Goal: Check status: Check status

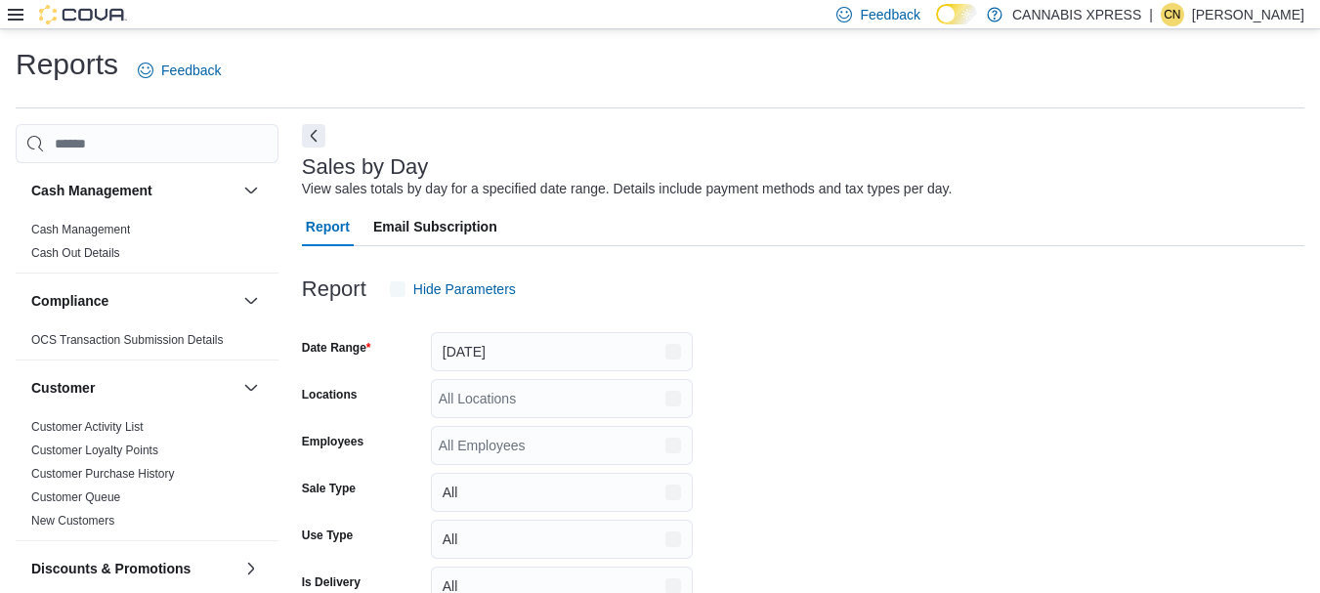
scroll to position [45, 0]
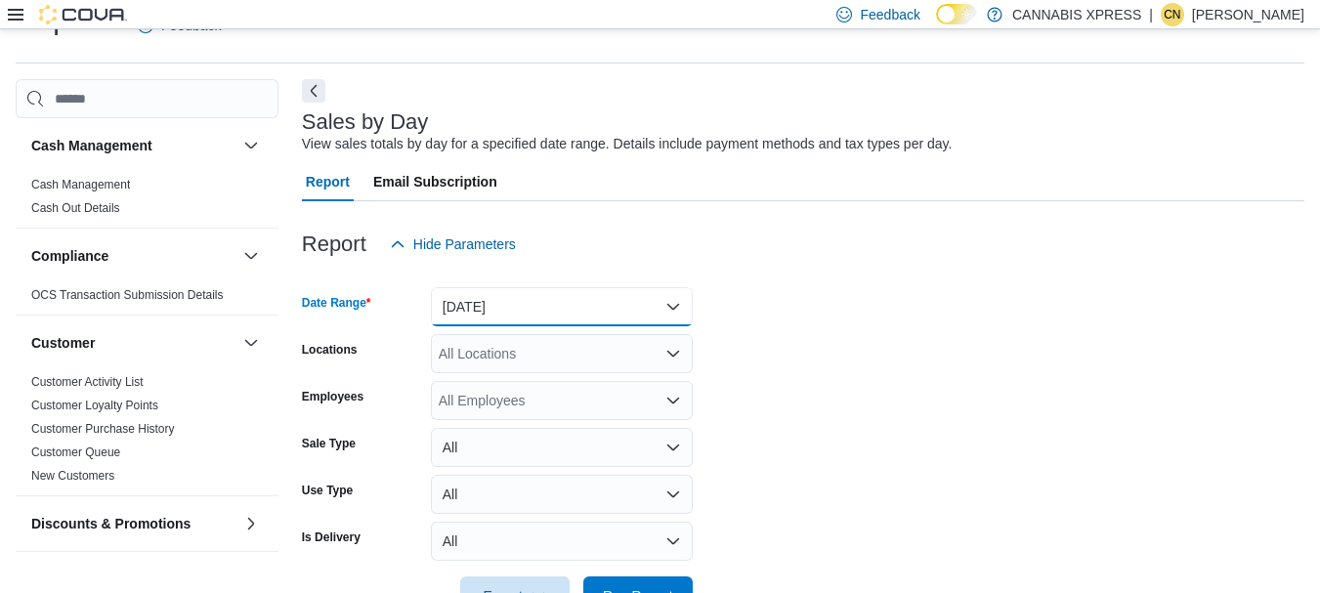
click at [672, 307] on button "[DATE]" at bounding box center [562, 306] width 262 height 39
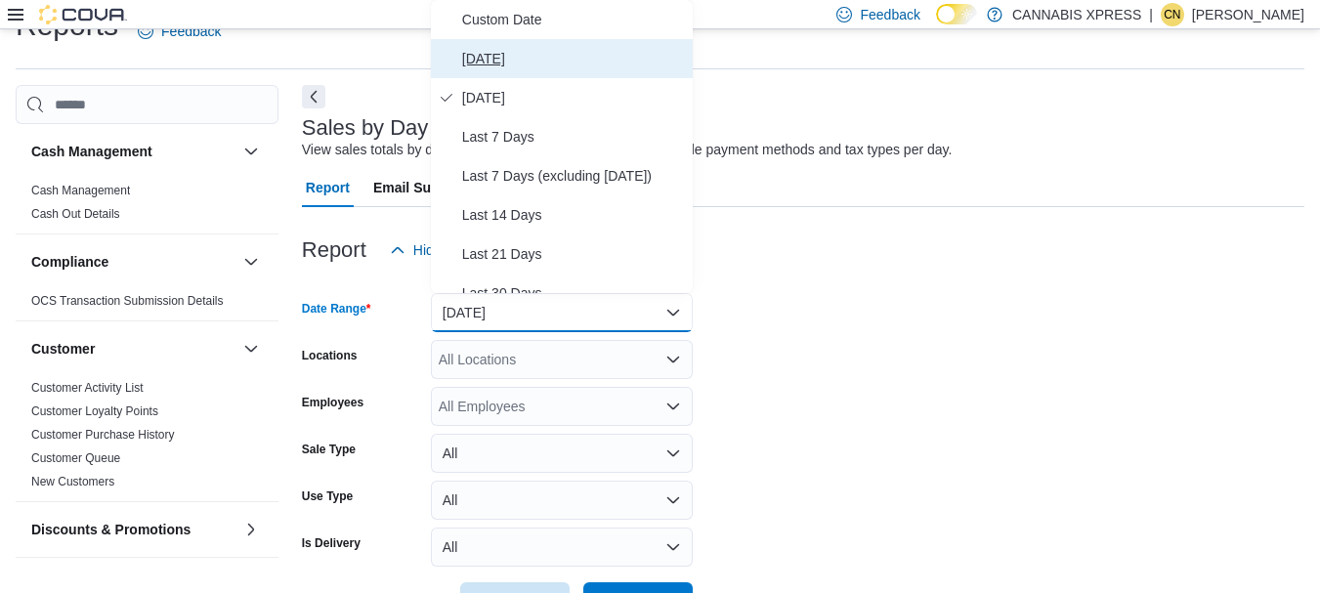
click at [483, 60] on span "[DATE]" at bounding box center [573, 58] width 223 height 23
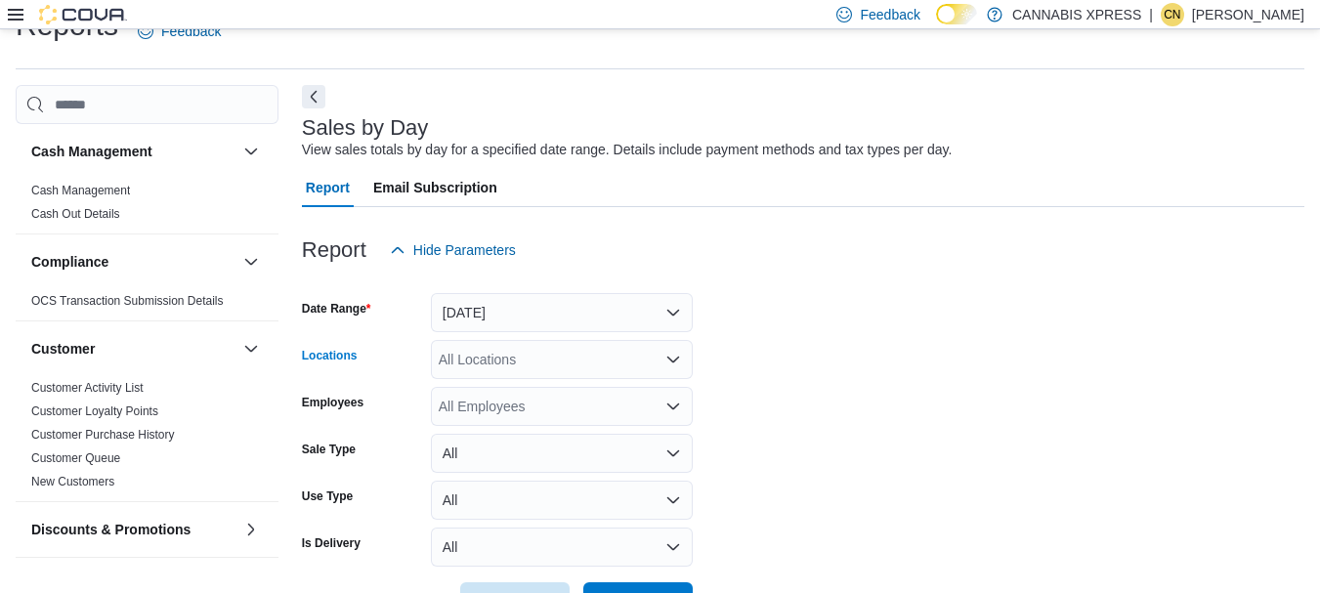
click at [672, 363] on icon "Open list of options" at bounding box center [673, 360] width 16 height 16
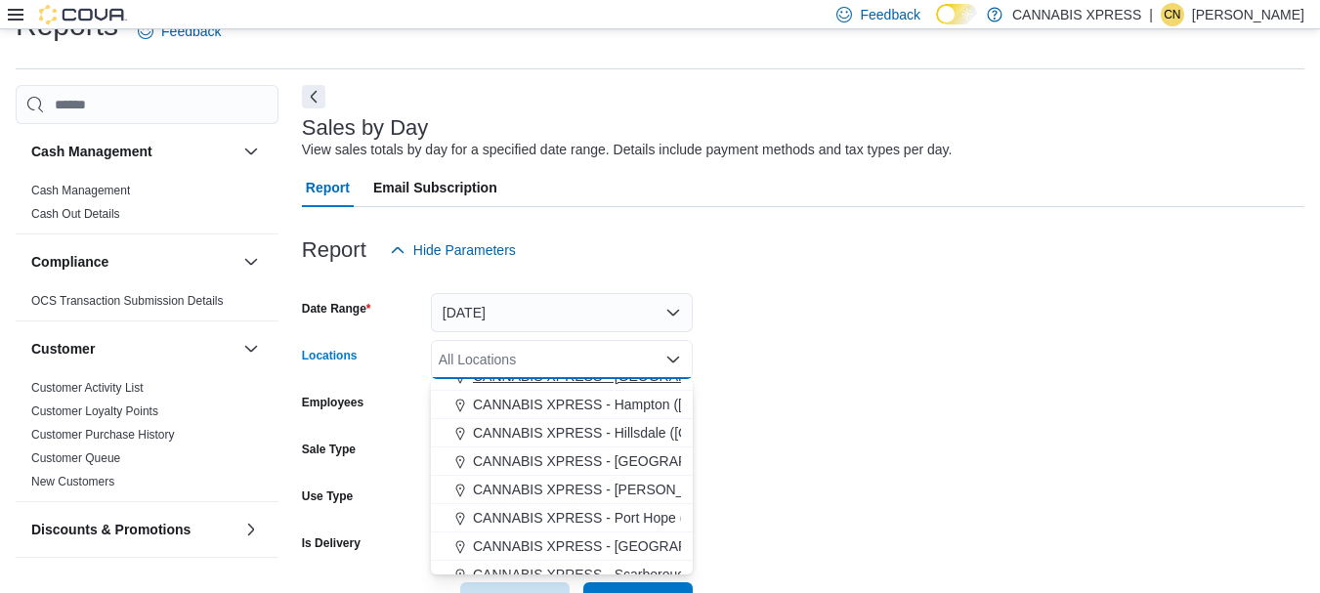
scroll to position [261, 0]
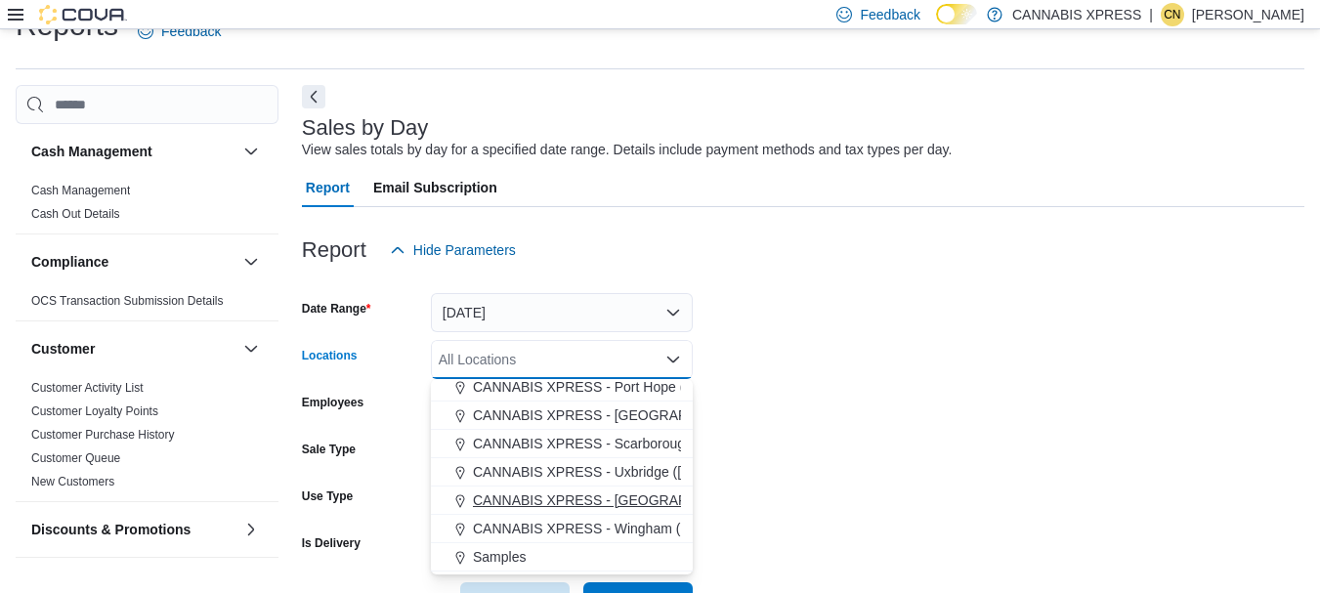
click at [629, 502] on span "CANNABIS XPRESS - [GEOGRAPHIC_DATA] ([GEOGRAPHIC_DATA])" at bounding box center [692, 500] width 439 height 20
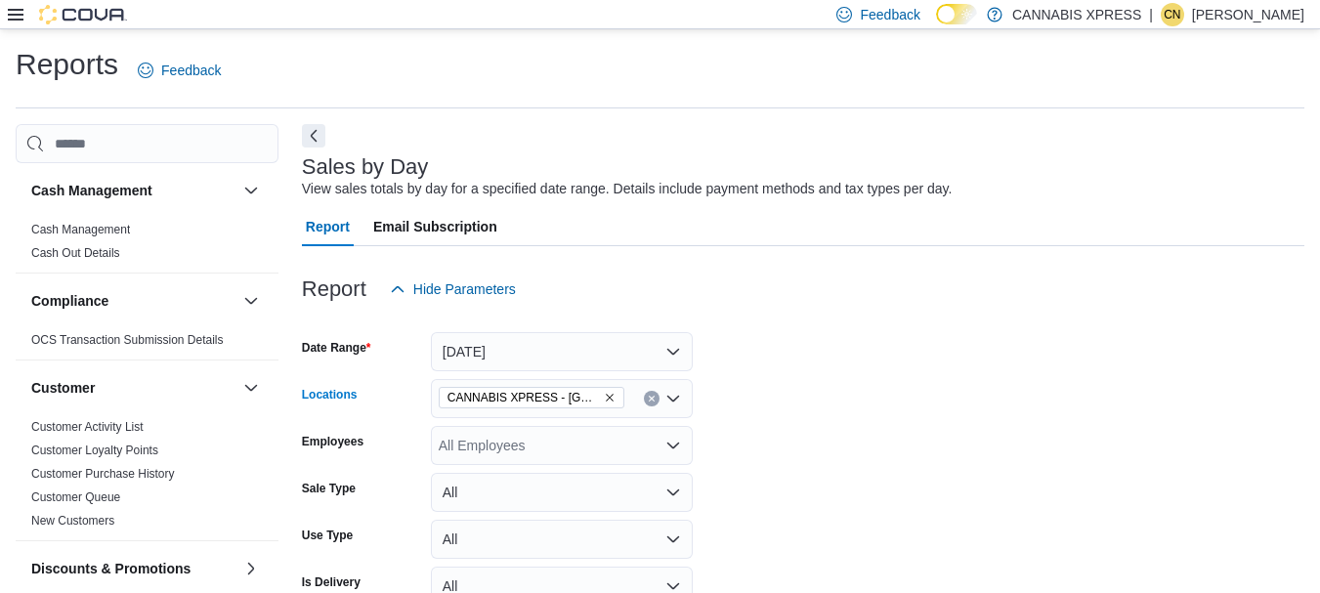
scroll to position [106, 0]
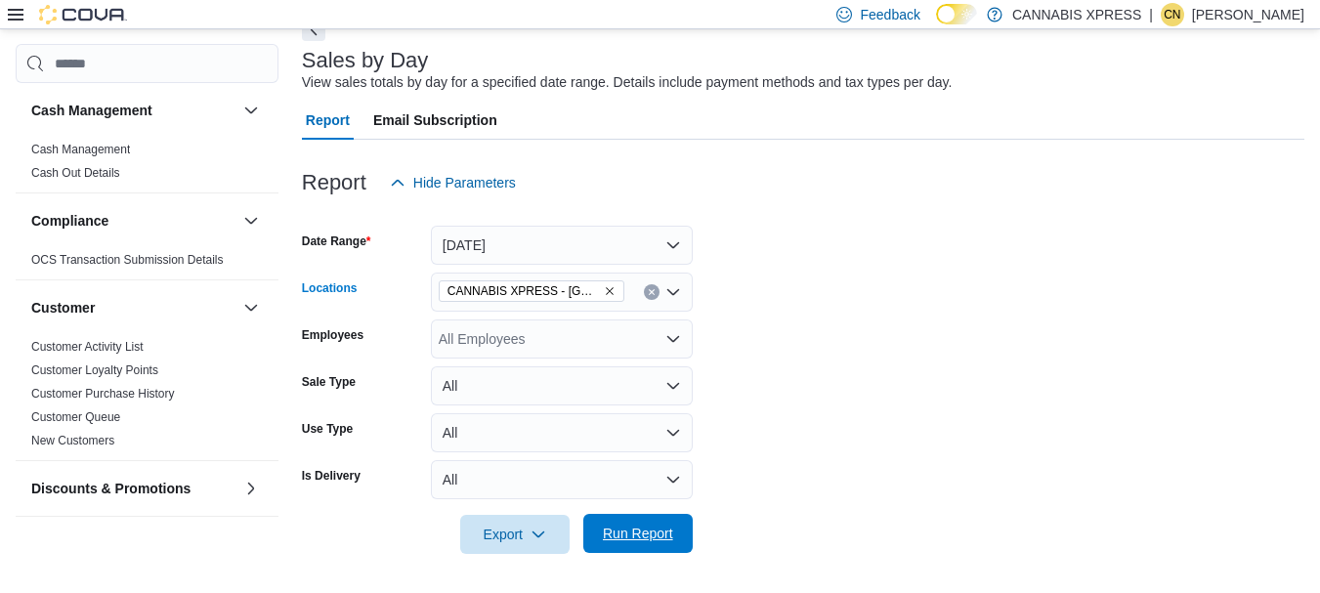
click at [643, 541] on span "Run Report" at bounding box center [638, 534] width 70 height 20
